Goal: Transaction & Acquisition: Purchase product/service

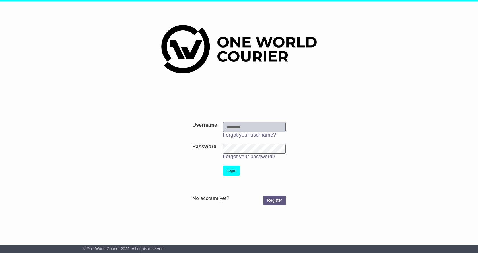
click at [254, 126] on input "Username" at bounding box center [254, 127] width 63 height 10
type input "**********"
click at [223, 166] on button "Login" at bounding box center [231, 171] width 17 height 10
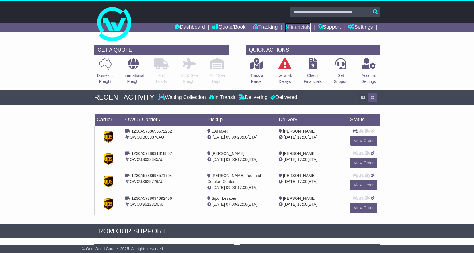
click at [294, 29] on link "Financials" at bounding box center [298, 28] width 26 height 10
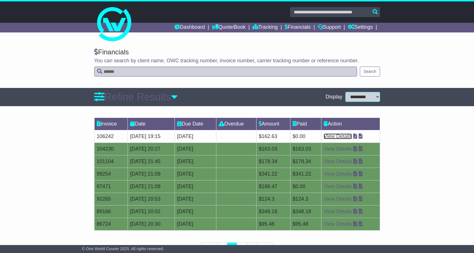
click at [345, 136] on link "View Details" at bounding box center [338, 137] width 28 height 6
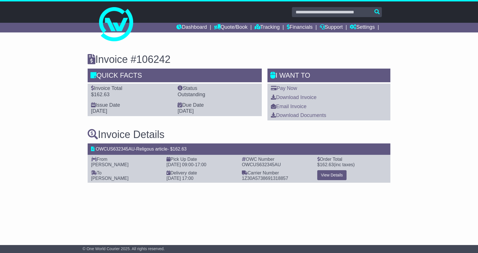
click at [292, 85] on div "Pay Now Download Invoice Email Invoice Download Documents" at bounding box center [329, 102] width 123 height 36
click at [290, 87] on link "Pay Now" at bounding box center [284, 88] width 26 height 6
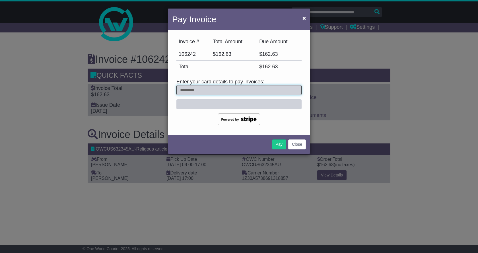
click at [234, 90] on input "text" at bounding box center [239, 90] width 125 height 10
type input "**********"
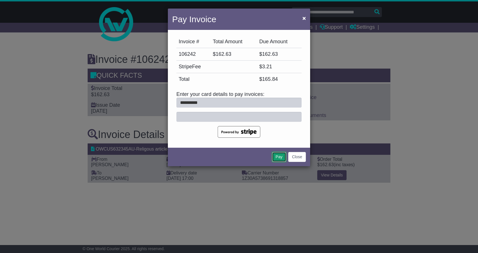
click at [280, 157] on button "Pay" at bounding box center [279, 157] width 14 height 10
drag, startPoint x: 244, startPoint y: 13, endPoint x: 225, endPoint y: 35, distance: 29.0
click at [225, 35] on div "Pay Invoice × Invoice # Total Amount Due Amount 106242 $ 162.63 $ 162.63 Stripe…" at bounding box center [239, 88] width 142 height 158
click at [299, 155] on button "Close" at bounding box center [297, 157] width 18 height 10
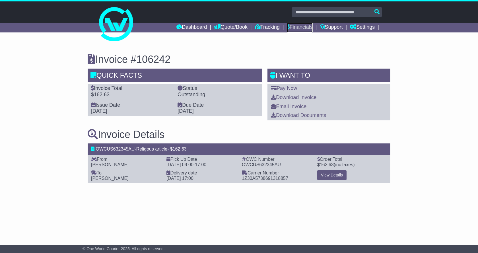
click at [287, 28] on link "Financials" at bounding box center [300, 28] width 26 height 10
